Goal: Task Accomplishment & Management: Complete application form

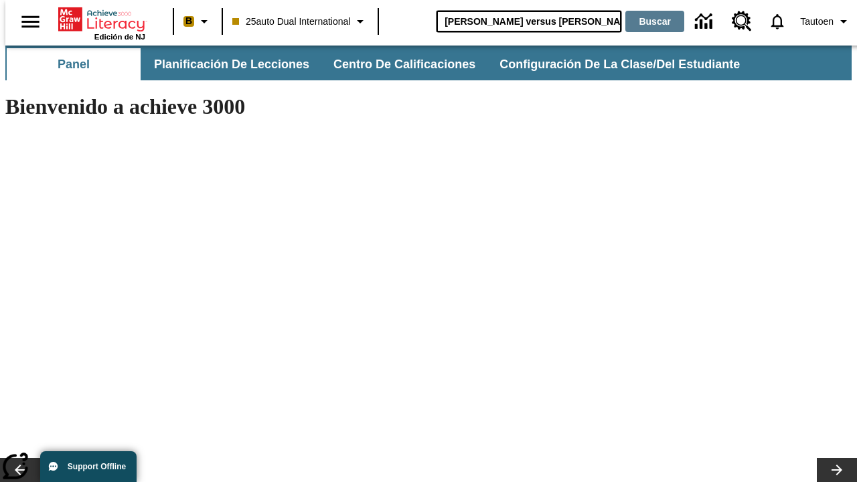
type input "[PERSON_NAME] versus [PERSON_NAME]"
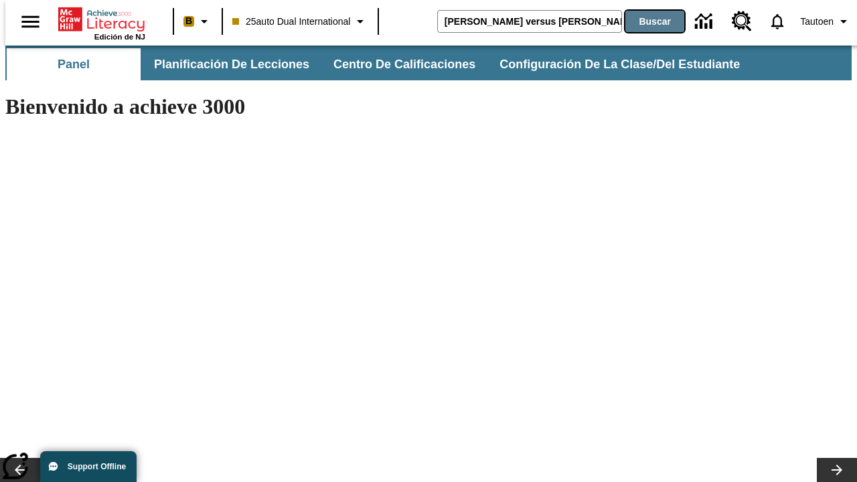
click at [646, 21] on button "Buscar" at bounding box center [655, 21] width 59 height 21
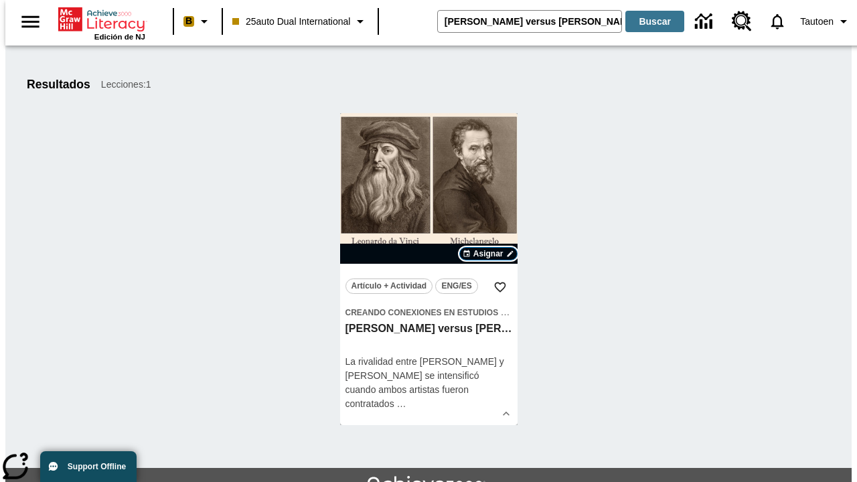
click at [488, 254] on span "Asignar" at bounding box center [489, 254] width 30 height 12
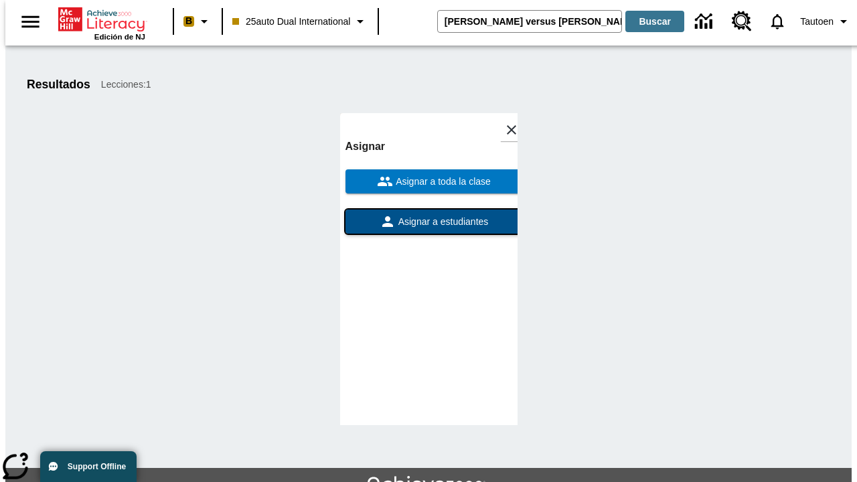
click at [429, 222] on span "Asignar a estudiantes" at bounding box center [442, 222] width 93 height 14
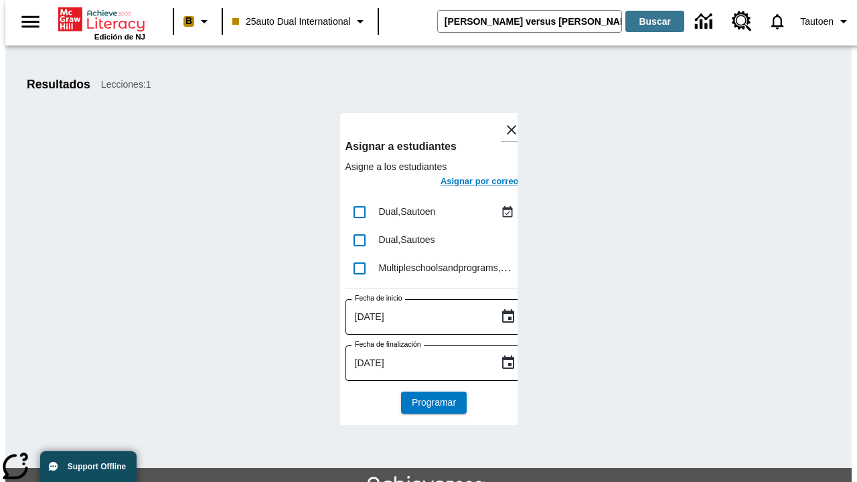
click at [468, 183] on h6 "Asignar por correo" at bounding box center [480, 181] width 78 height 15
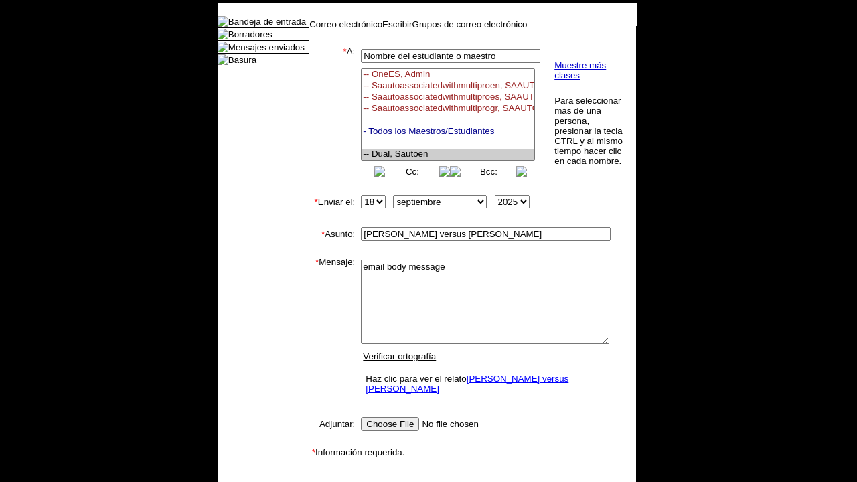
select select "U,21476361,1"
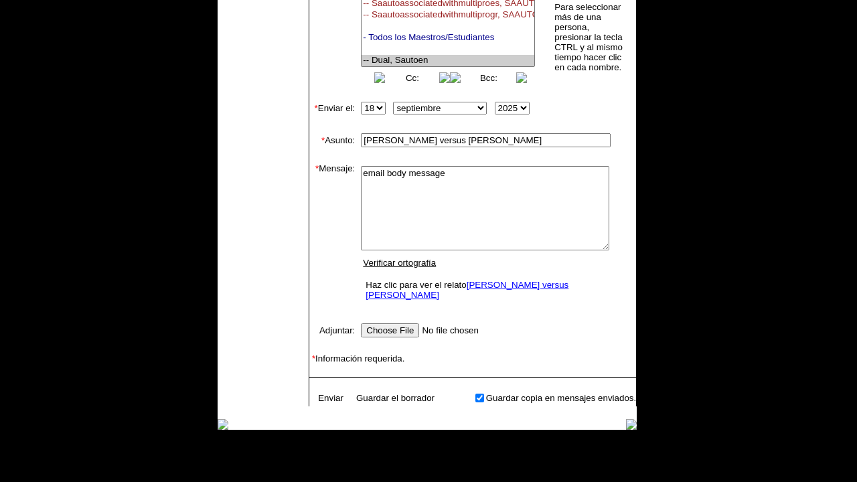
type textarea "email body message"
click at [324, 393] on link "Enviar" at bounding box center [330, 398] width 25 height 10
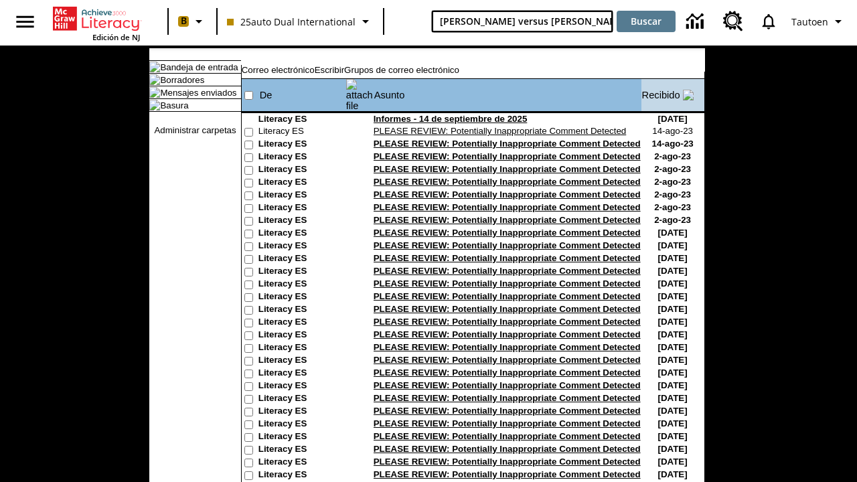
type input "[PERSON_NAME] versus [PERSON_NAME]"
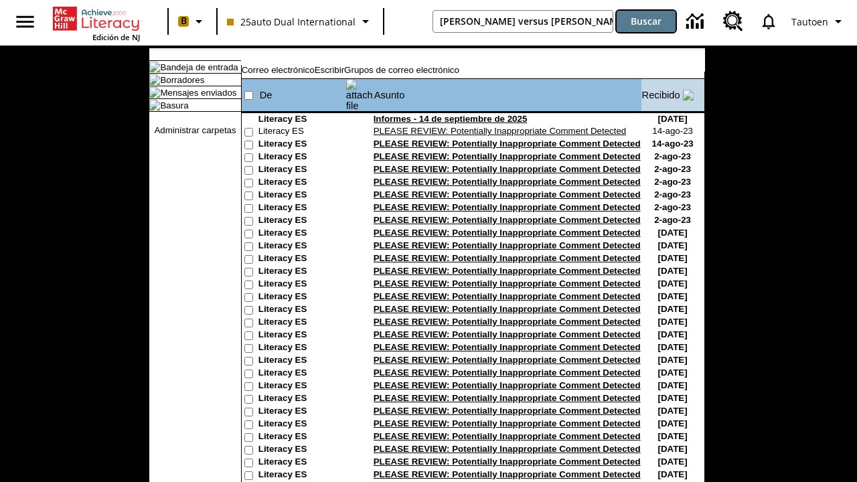
click at [646, 21] on button "Buscar" at bounding box center [646, 21] width 59 height 21
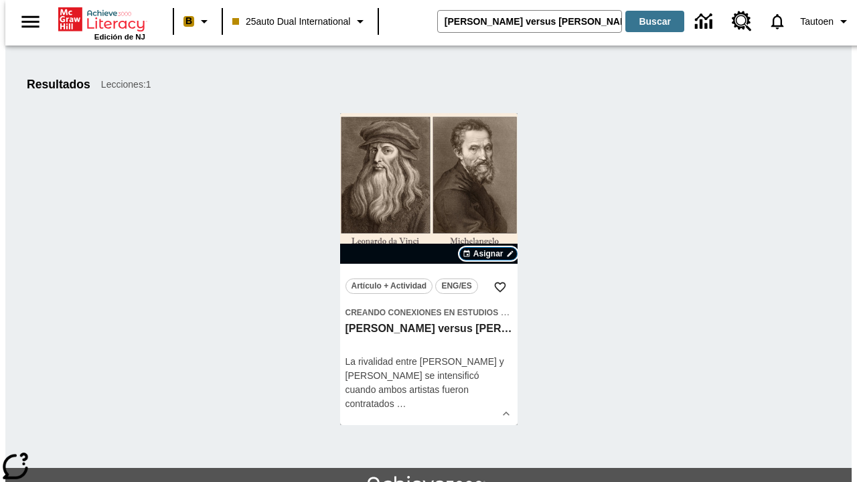
click at [488, 254] on span "Asignar" at bounding box center [489, 254] width 30 height 12
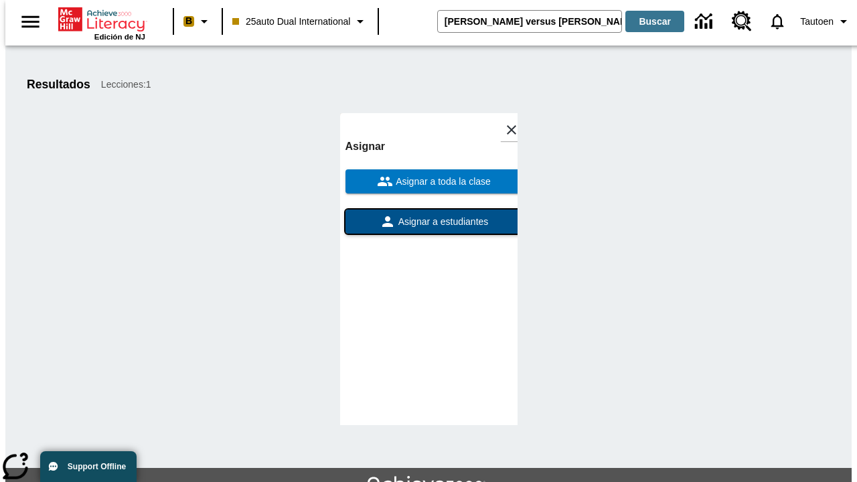
click at [429, 222] on span "Asignar a estudiantes" at bounding box center [442, 222] width 93 height 14
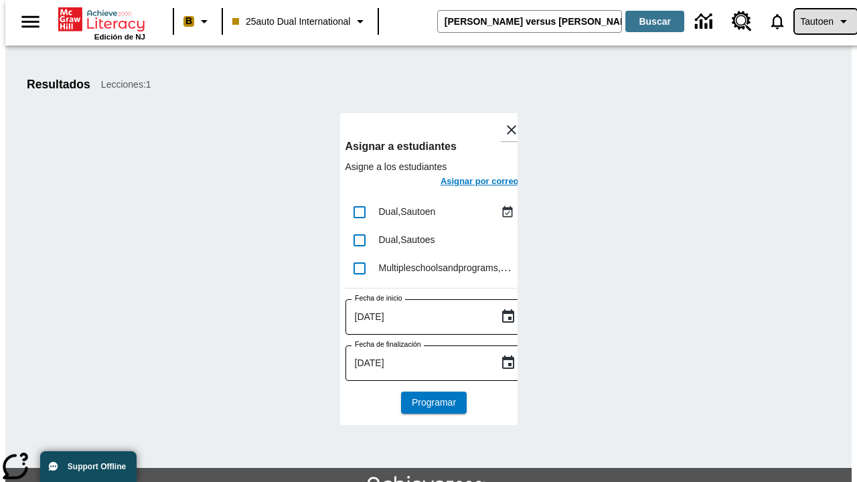
click at [819, 21] on span "Tautoen" at bounding box center [816, 22] width 33 height 14
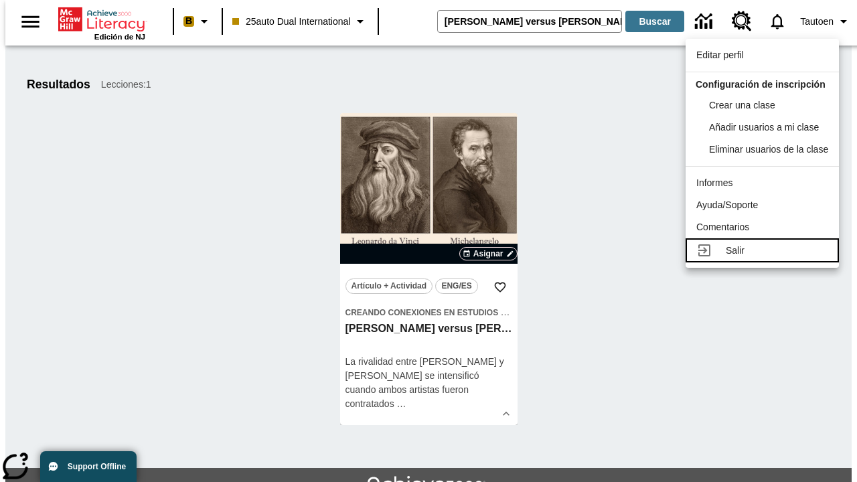
click at [766, 258] on div "Salir" at bounding box center [777, 251] width 102 height 14
